Goal: Information Seeking & Learning: Learn about a topic

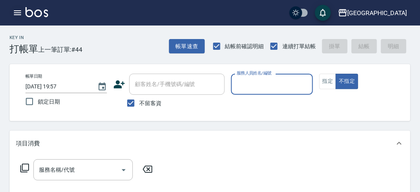
click at [16, 13] on icon "button" at bounding box center [18, 13] width 10 height 10
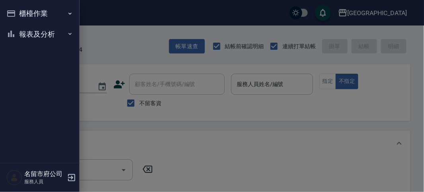
click at [16, 13] on button "櫃檯作業" at bounding box center [39, 13] width 73 height 21
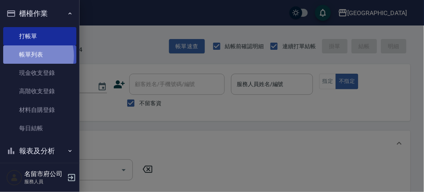
click at [28, 56] on link "帳單列表" at bounding box center [39, 54] width 73 height 18
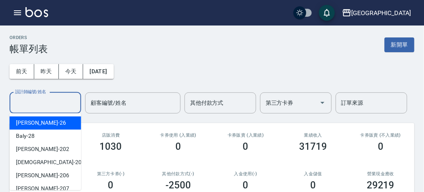
click at [43, 103] on div "設計師編號/姓名 設計師編號/姓名" at bounding box center [46, 102] width 72 height 21
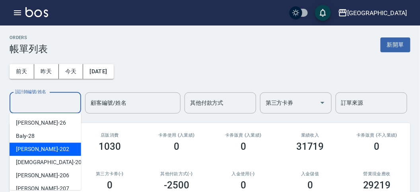
click at [48, 151] on div "[PERSON_NAME] -202" at bounding box center [46, 148] width 72 height 13
type input "[PERSON_NAME]-202"
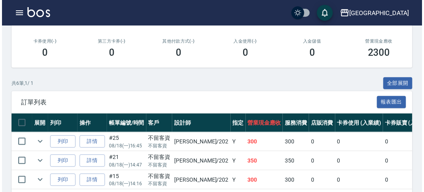
scroll to position [44, 0]
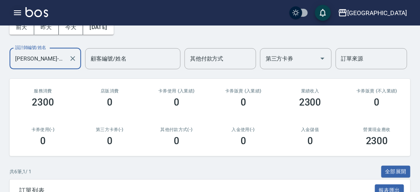
click at [15, 11] on icon "button" at bounding box center [18, 13] width 10 height 10
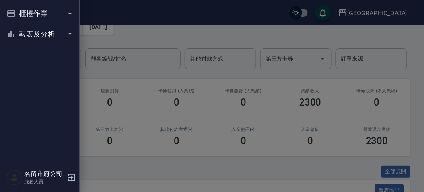
click at [15, 11] on icon "button" at bounding box center [11, 13] width 8 height 6
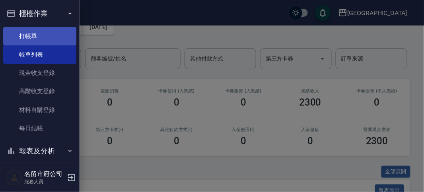
click at [37, 35] on link "打帳單" at bounding box center [39, 36] width 73 height 18
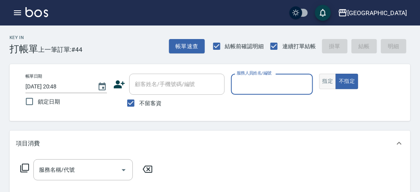
click at [327, 88] on button "指定" at bounding box center [328, 82] width 17 height 16
drag, startPoint x: 288, startPoint y: 88, endPoint x: 285, endPoint y: 94, distance: 6.6
click at [288, 88] on input "服務人員姓名/編號" at bounding box center [272, 84] width 74 height 14
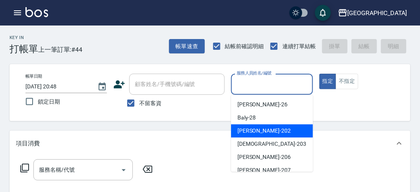
drag, startPoint x: 275, startPoint y: 125, endPoint x: 185, endPoint y: 128, distance: 90.4
click at [275, 126] on div "[PERSON_NAME] -202" at bounding box center [272, 130] width 82 height 13
type input "[PERSON_NAME]-202"
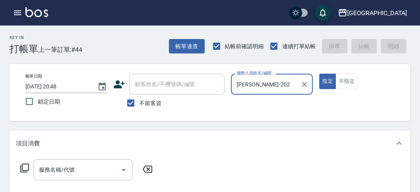
click at [25, 168] on icon at bounding box center [25, 168] width 10 height 10
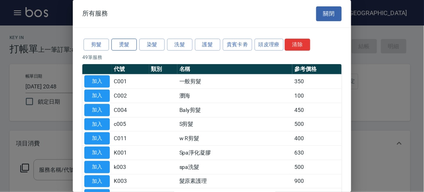
click at [122, 48] on button "燙髮" at bounding box center [123, 45] width 25 height 12
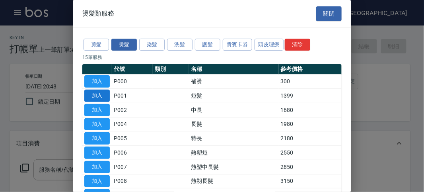
click at [106, 93] on button "加入" at bounding box center [96, 96] width 25 height 12
type input "短髮(P001)"
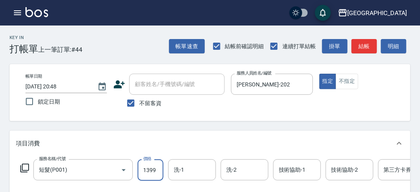
click at [157, 172] on input "1399" at bounding box center [151, 169] width 26 height 21
type input "1600"
click at [370, 41] on button "結帳" at bounding box center [364, 46] width 25 height 15
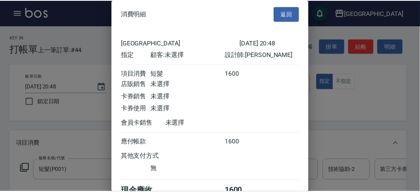
scroll to position [44, 0]
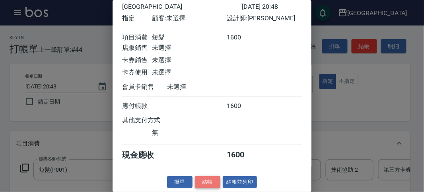
click at [202, 179] on button "結帳" at bounding box center [207, 182] width 25 height 12
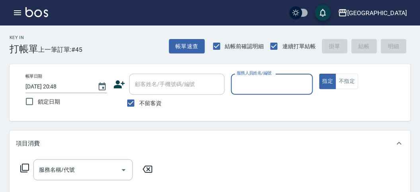
click at [29, 171] on icon at bounding box center [25, 168] width 10 height 10
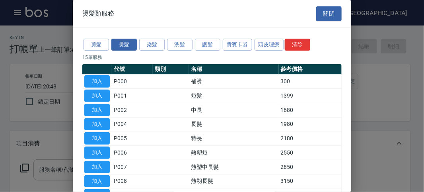
click at [191, 94] on td "短髮" at bounding box center [234, 96] width 90 height 14
click at [180, 94] on td at bounding box center [171, 96] width 36 height 14
click at [91, 96] on button "加入" at bounding box center [96, 96] width 25 height 12
type input "短髮(P001)"
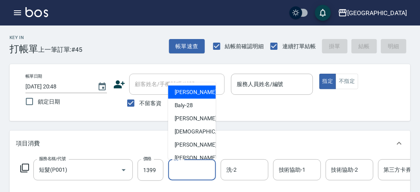
click at [197, 170] on input "洗-1" at bounding box center [192, 170] width 41 height 14
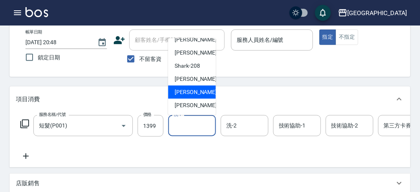
scroll to position [0, 0]
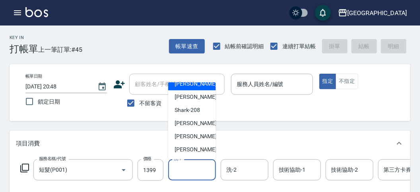
click at [18, 9] on icon "button" at bounding box center [18, 13] width 10 height 10
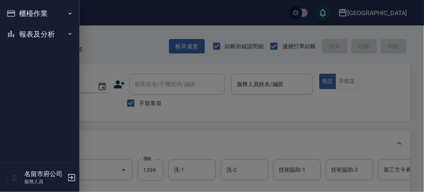
click at [18, 9] on button "櫃檯作業" at bounding box center [39, 13] width 73 height 21
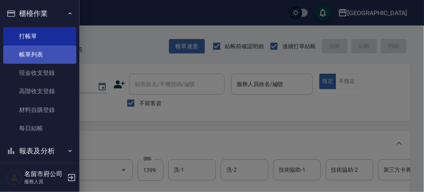
click at [36, 50] on link "帳單列表" at bounding box center [39, 54] width 73 height 18
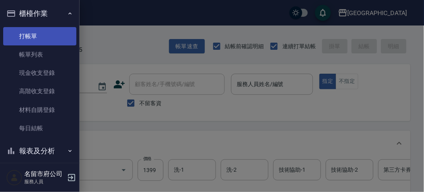
click at [37, 51] on link "帳單列表" at bounding box center [39, 54] width 73 height 18
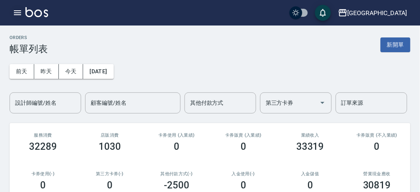
click at [18, 13] on icon "button" at bounding box center [17, 12] width 7 height 5
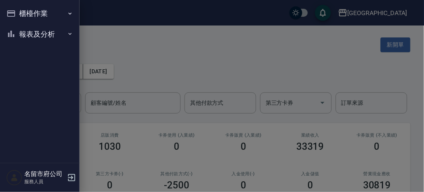
click at [18, 13] on button "櫃檯作業" at bounding box center [39, 13] width 73 height 21
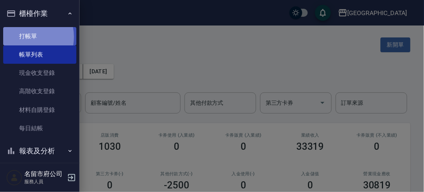
click at [23, 37] on link "打帳單" at bounding box center [39, 36] width 73 height 18
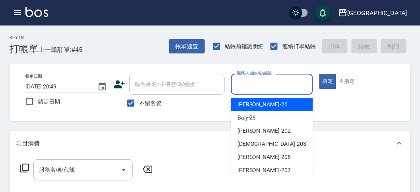
drag, startPoint x: 258, startPoint y: 86, endPoint x: 248, endPoint y: 97, distance: 14.7
click at [257, 85] on input "服務人員姓名/編號" at bounding box center [272, 84] width 74 height 14
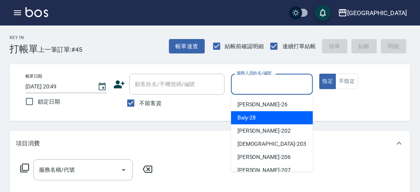
click at [240, 116] on span "Baly -28" at bounding box center [247, 117] width 19 height 8
type input "Baly-28"
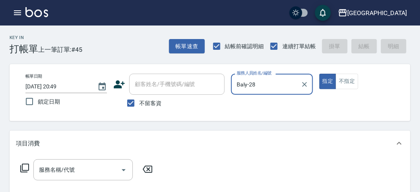
click at [25, 170] on icon at bounding box center [25, 168] width 10 height 10
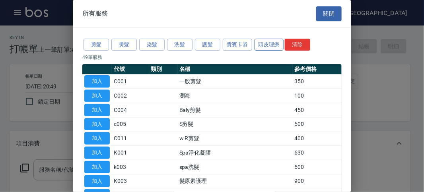
click at [265, 39] on button "頭皮理療" at bounding box center [269, 45] width 29 height 12
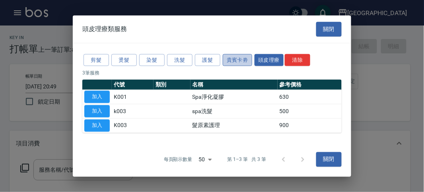
click at [238, 64] on button "貴賓卡劵" at bounding box center [237, 60] width 29 height 12
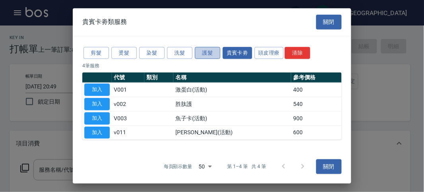
click at [208, 55] on button "護髮" at bounding box center [207, 53] width 25 height 12
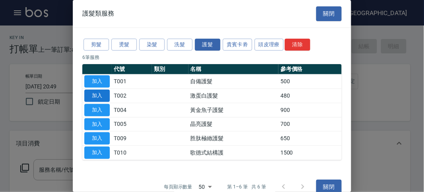
click at [103, 95] on button "加入" at bounding box center [96, 96] width 25 height 12
type input "激蛋白護髮(T002)"
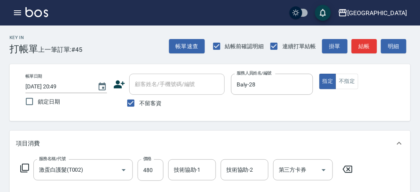
click at [26, 168] on icon at bounding box center [25, 168] width 10 height 10
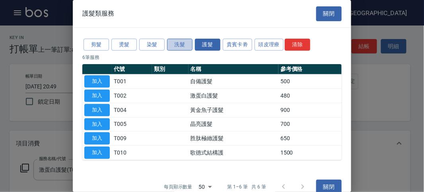
click at [183, 47] on button "洗髮" at bounding box center [179, 45] width 25 height 12
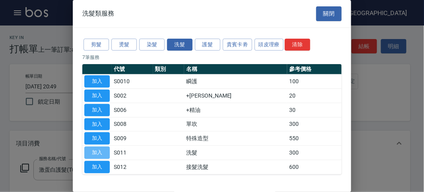
click at [98, 152] on button "加入" at bounding box center [96, 152] width 25 height 12
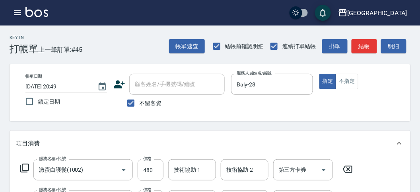
scroll to position [88, 0]
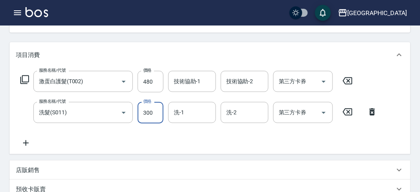
click at [160, 119] on input "300" at bounding box center [151, 112] width 26 height 21
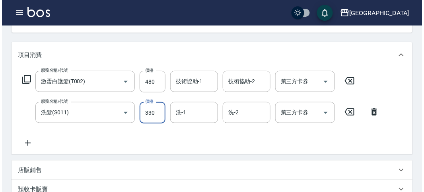
scroll to position [264, 0]
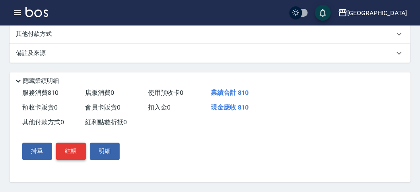
type input "330"
click at [72, 153] on button "結帳" at bounding box center [71, 151] width 30 height 17
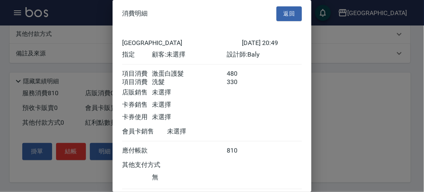
scroll to position [53, 0]
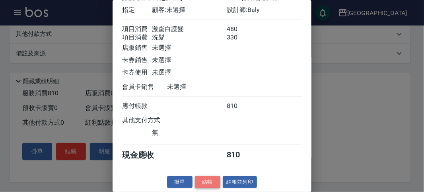
click at [203, 182] on button "結帳" at bounding box center [207, 182] width 25 height 12
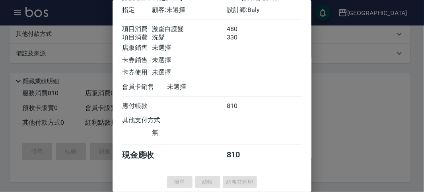
type input "[DATE] 21:07"
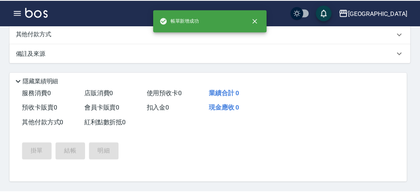
scroll to position [0, 0]
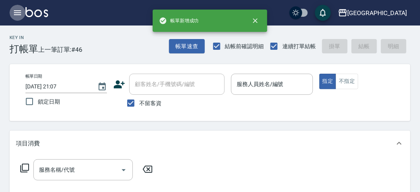
click at [21, 10] on icon "button" at bounding box center [17, 12] width 7 height 5
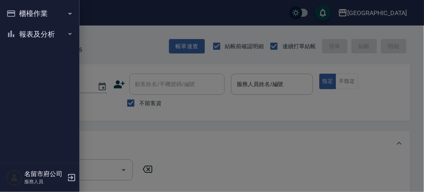
click at [30, 22] on button "櫃檯作業" at bounding box center [39, 13] width 73 height 21
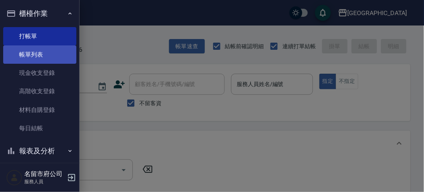
click at [33, 55] on link "帳單列表" at bounding box center [39, 54] width 73 height 18
click at [33, 56] on link "帳單列表" at bounding box center [39, 54] width 73 height 18
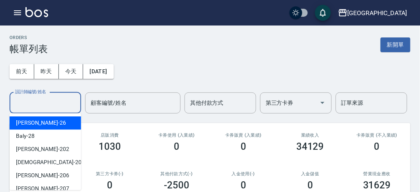
click at [47, 106] on input "設計師編號/姓名" at bounding box center [45, 103] width 64 height 14
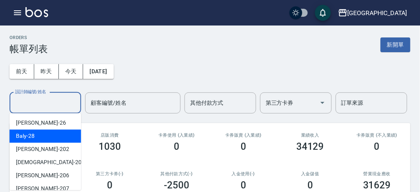
click at [54, 136] on div "Baly -28" at bounding box center [46, 135] width 72 height 13
type input "Baly-28"
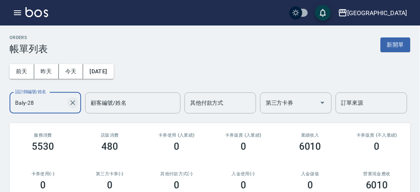
click at [71, 104] on icon "Clear" at bounding box center [72, 102] width 5 height 5
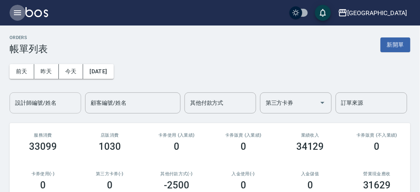
click at [18, 15] on icon "button" at bounding box center [18, 13] width 10 height 10
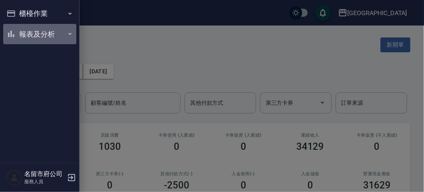
click at [25, 34] on button "報表及分析" at bounding box center [39, 34] width 73 height 21
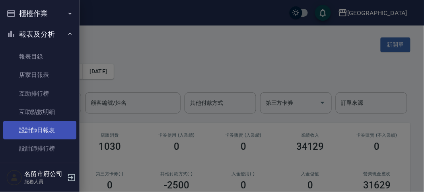
click at [29, 134] on link "設計師日報表" at bounding box center [39, 130] width 73 height 18
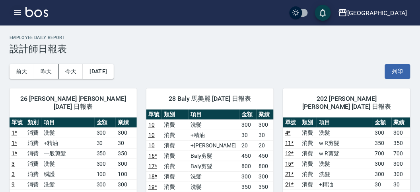
click at [19, 10] on icon "button" at bounding box center [18, 13] width 10 height 10
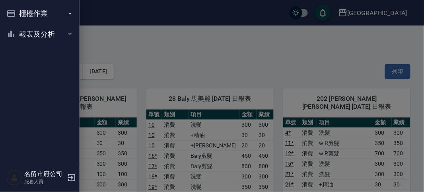
click at [18, 10] on div "櫃檯作業 打帳單 帳單列表 現金收支登錄 高階收支登錄 材料自購登錄 每日結帳 報表及分析 報表目錄 店家日報表 互助排行榜 互助點數明細 設計師日報表 設計…" at bounding box center [40, 96] width 80 height 192
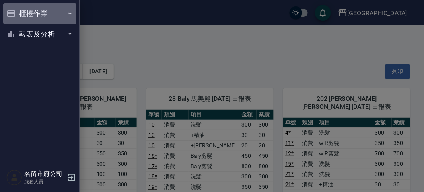
click at [18, 12] on button "櫃檯作業" at bounding box center [39, 13] width 73 height 21
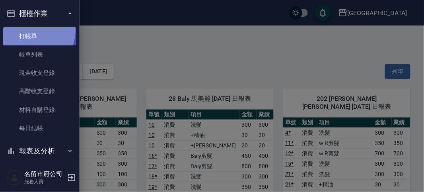
click at [24, 29] on link "打帳單" at bounding box center [39, 36] width 73 height 18
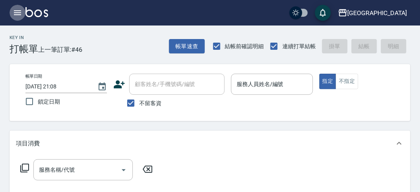
click at [18, 12] on icon "button" at bounding box center [18, 13] width 10 height 10
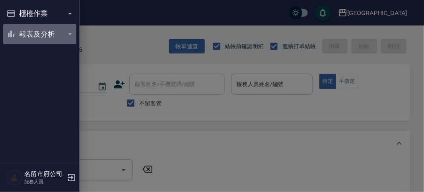
click at [36, 33] on button "報表及分析" at bounding box center [39, 34] width 73 height 21
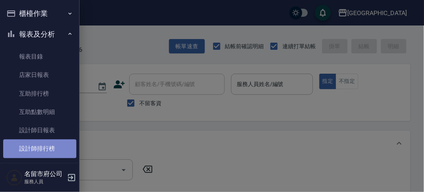
click at [55, 152] on link "設計師排行榜" at bounding box center [39, 148] width 73 height 18
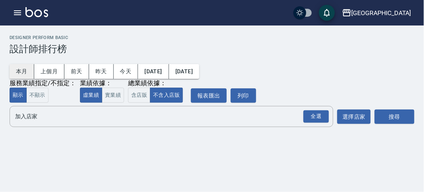
click at [24, 70] on button "本月" at bounding box center [22, 71] width 25 height 15
click at [312, 117] on div "全選" at bounding box center [316, 116] width 25 height 12
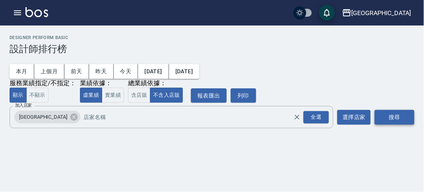
click at [391, 119] on button "搜尋" at bounding box center [395, 117] width 40 height 15
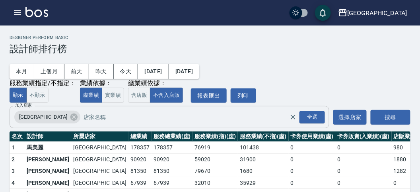
scroll to position [70, 0]
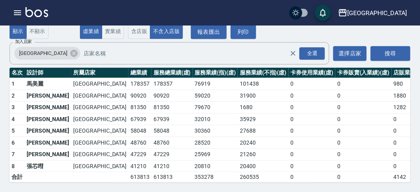
click at [129, 113] on td "67939" at bounding box center [140, 119] width 23 height 12
click at [71, 113] on td "[GEOGRAPHIC_DATA]" at bounding box center [99, 119] width 57 height 12
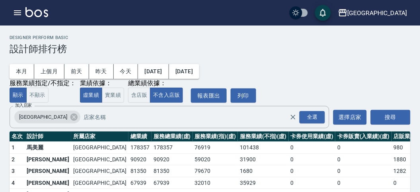
click at [134, 37] on h2 "Designer Perform Basic" at bounding box center [210, 37] width 401 height 5
